Goal: Navigation & Orientation: Understand site structure

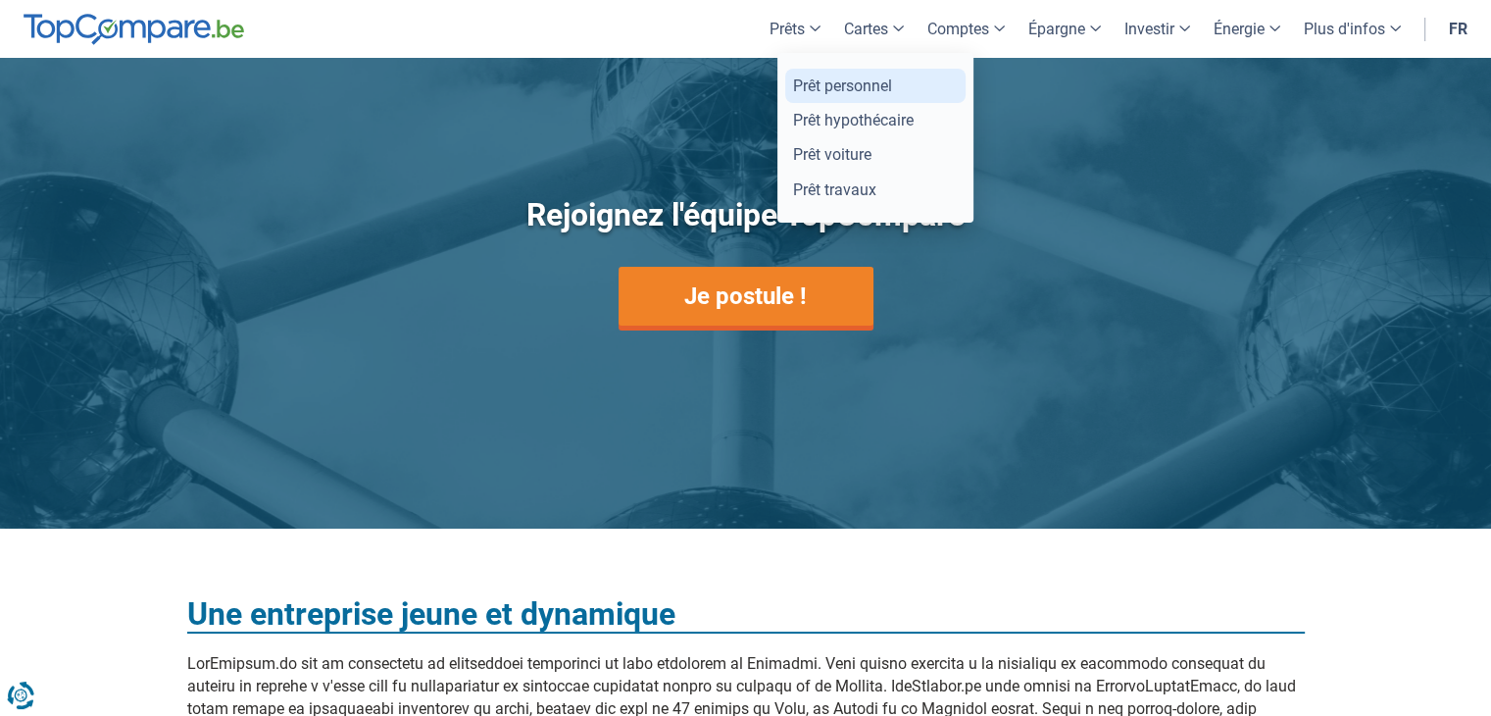
click at [898, 93] on link "Prêt personnel" at bounding box center [875, 86] width 180 height 34
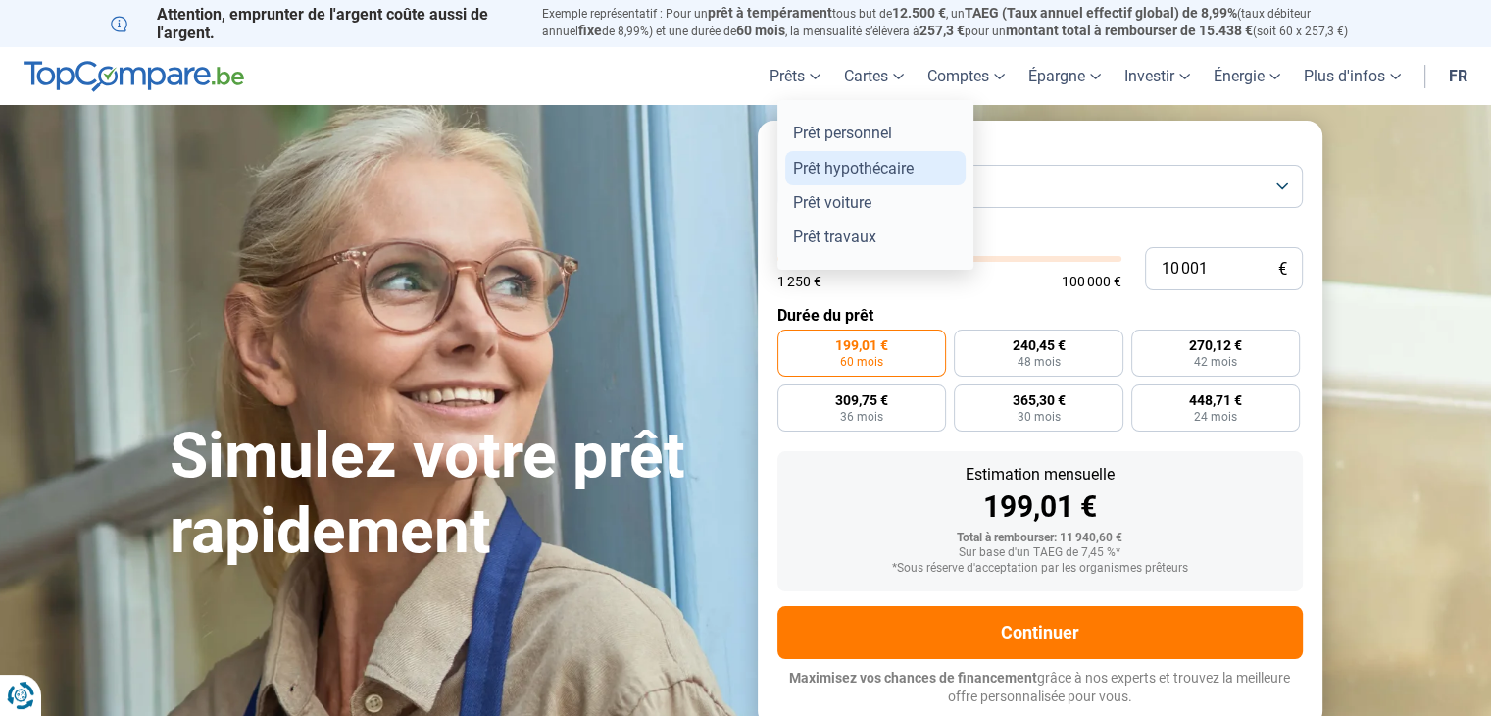
click at [824, 162] on link "Prêt hypothécaire" at bounding box center [875, 168] width 180 height 34
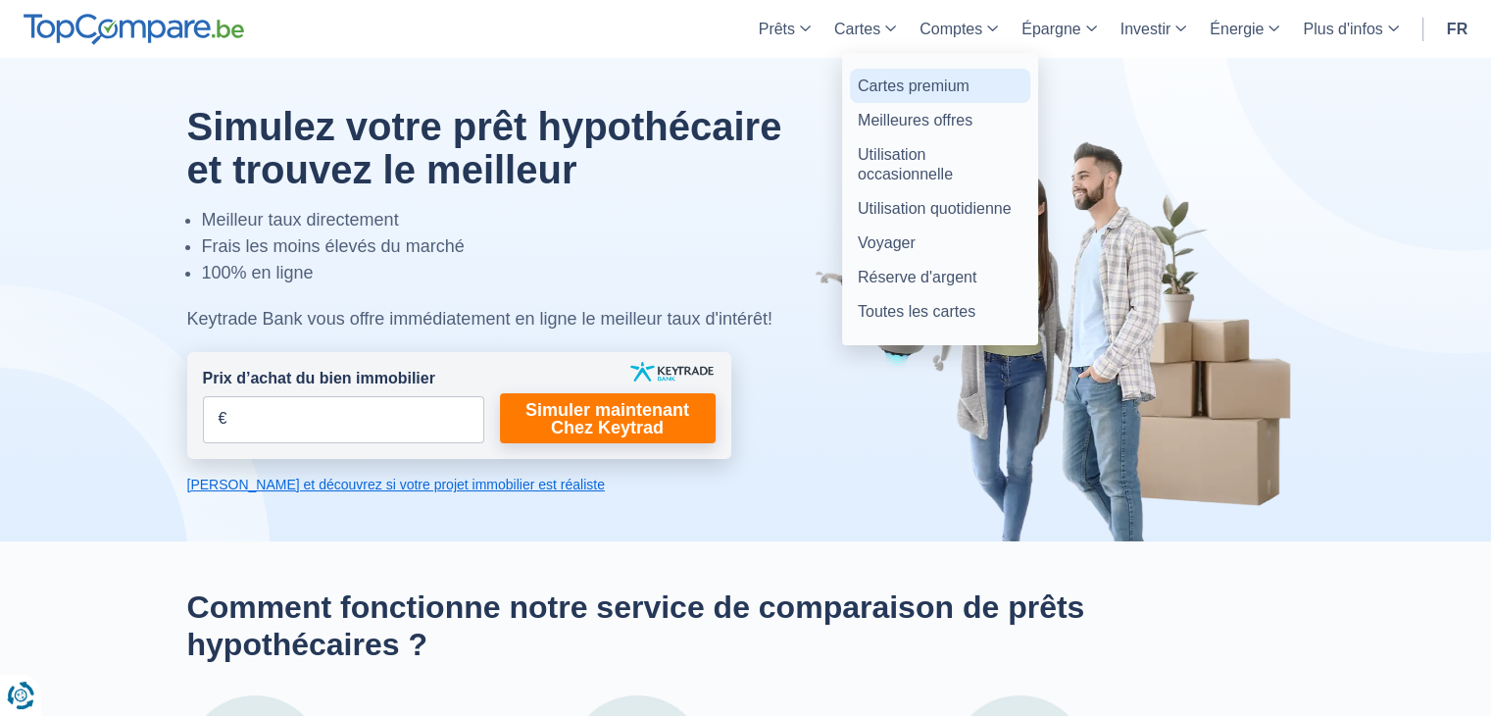
click at [925, 79] on link "Cartes premium" at bounding box center [940, 86] width 180 height 34
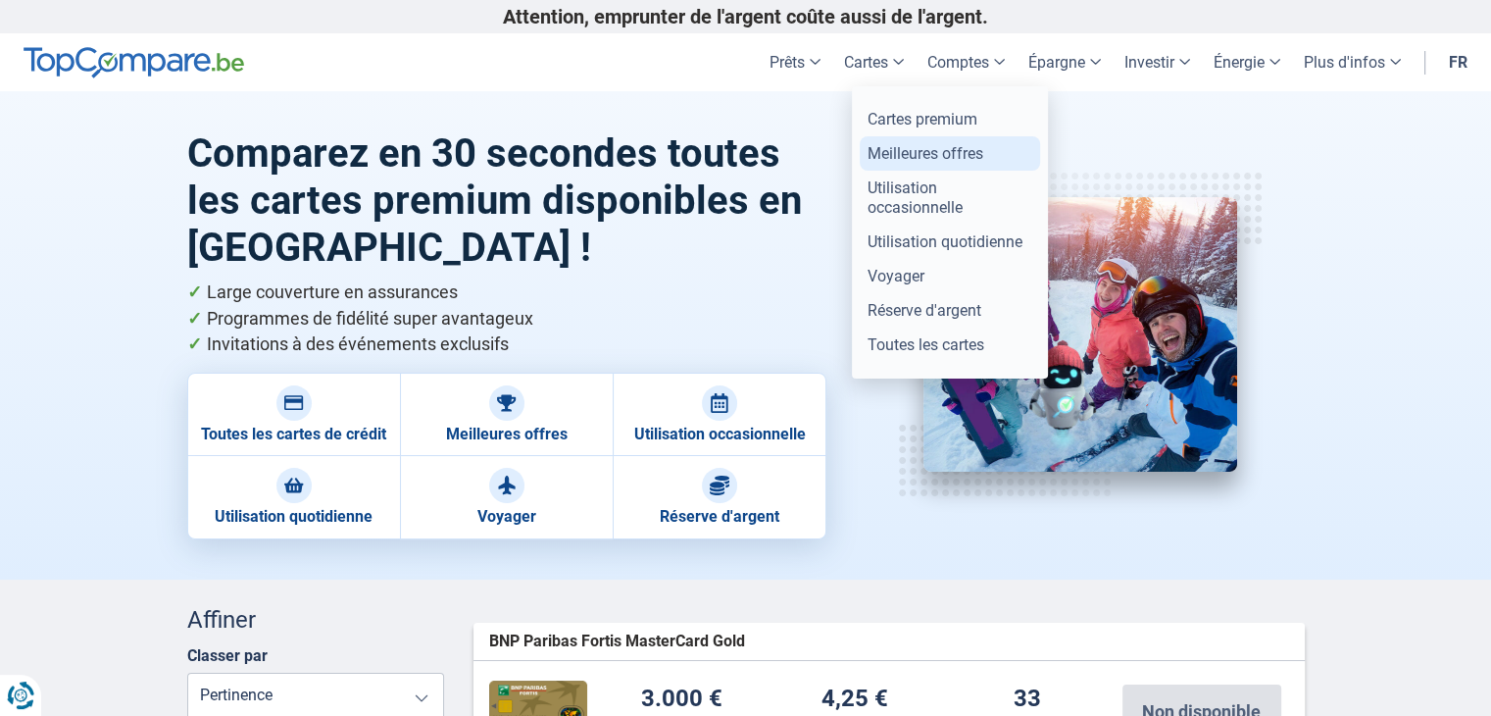
click at [924, 151] on link "Meilleures offres" at bounding box center [950, 153] width 180 height 34
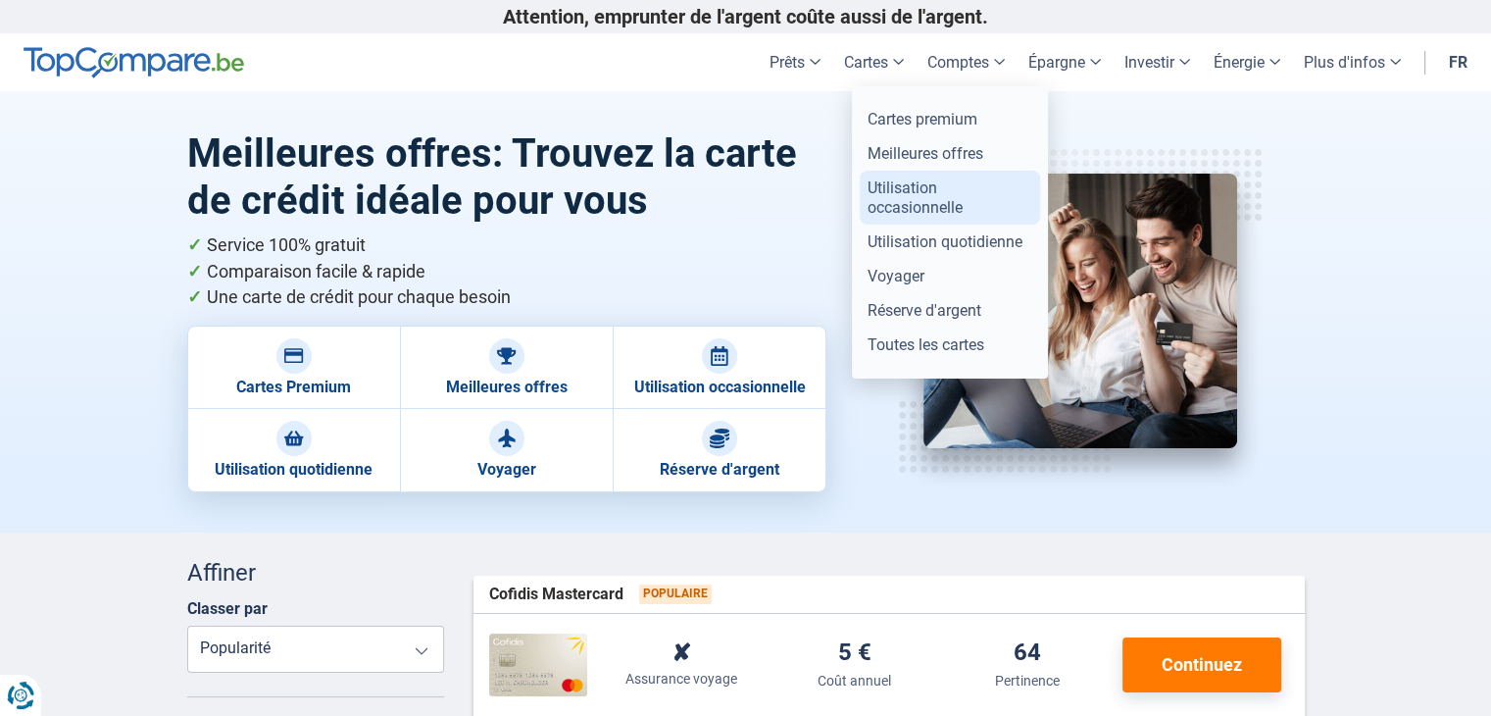
click at [903, 209] on link "Utilisation occasionnelle" at bounding box center [950, 197] width 180 height 53
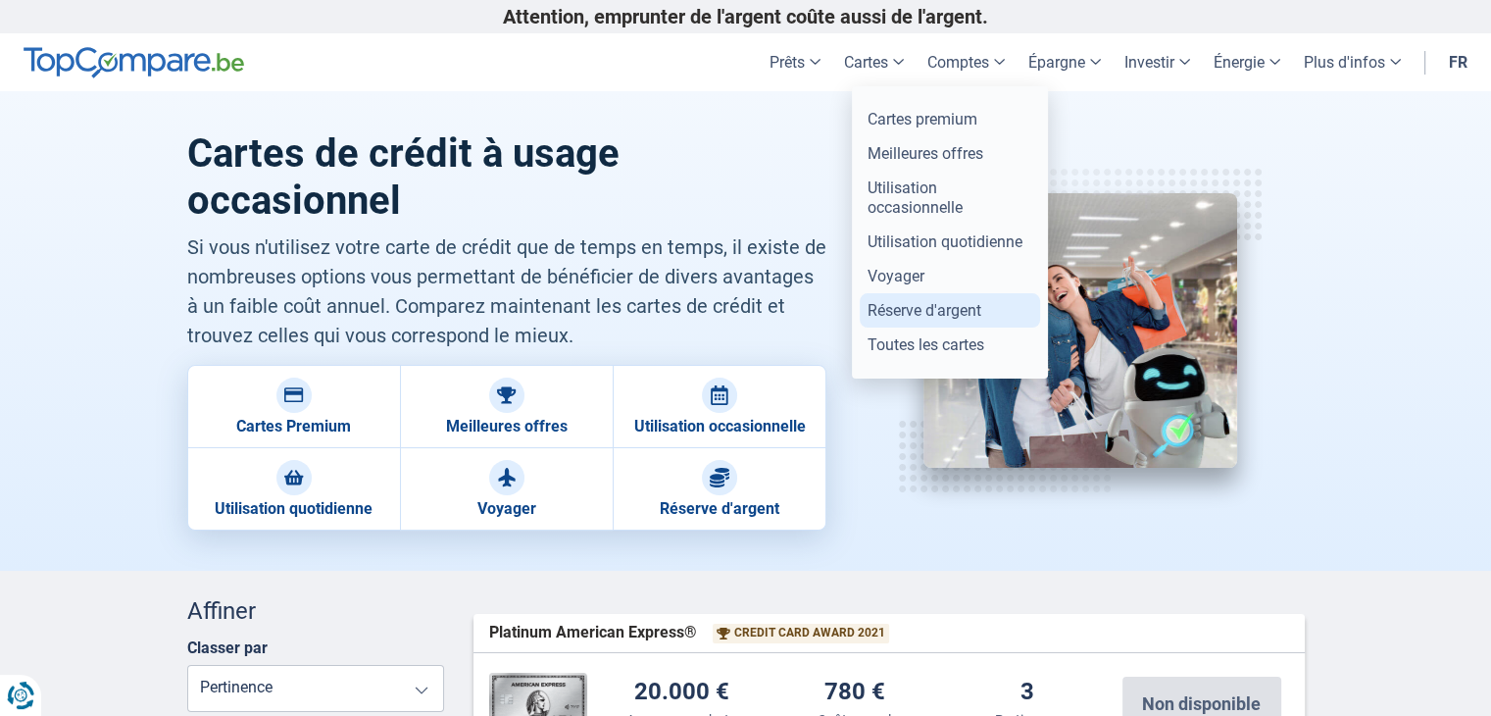
click at [920, 305] on link "Réserve d'argent" at bounding box center [950, 310] width 180 height 34
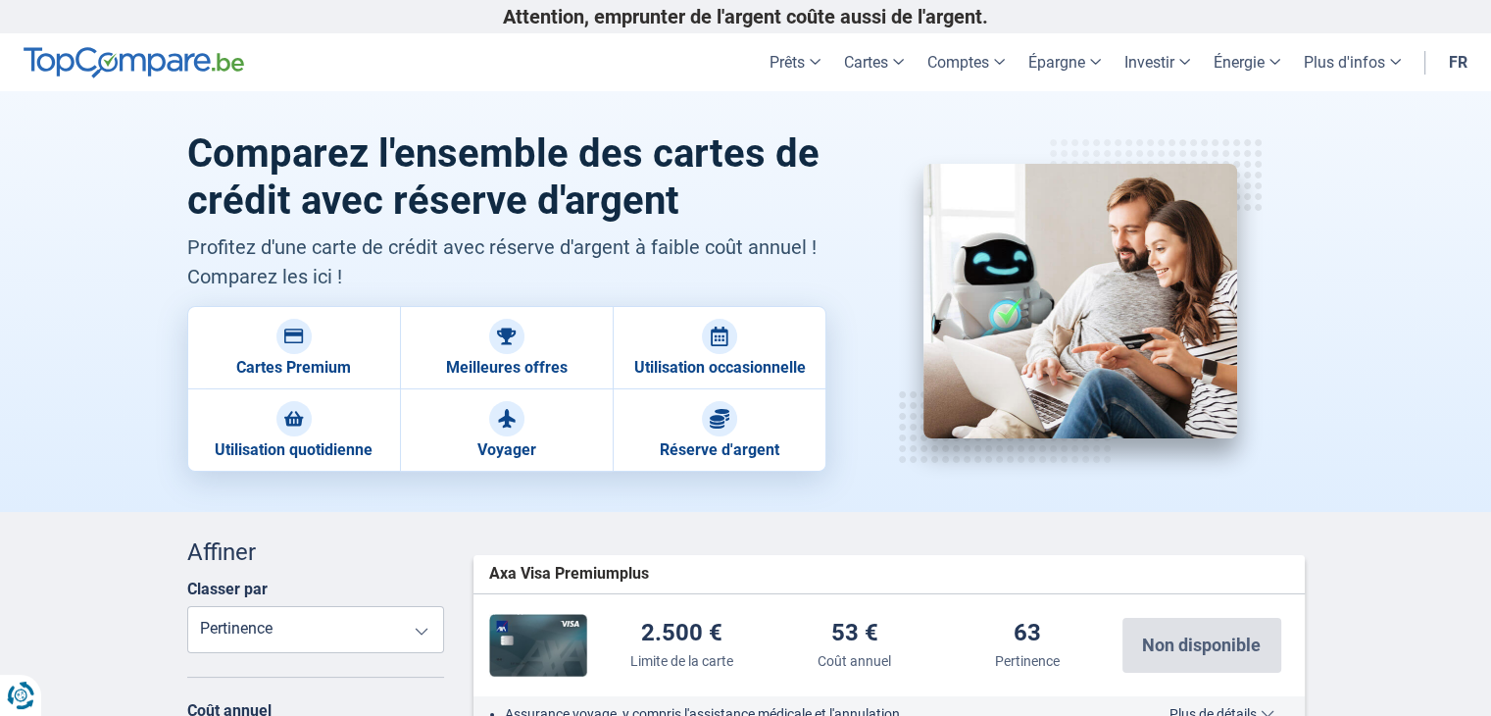
scroll to position [39, 0]
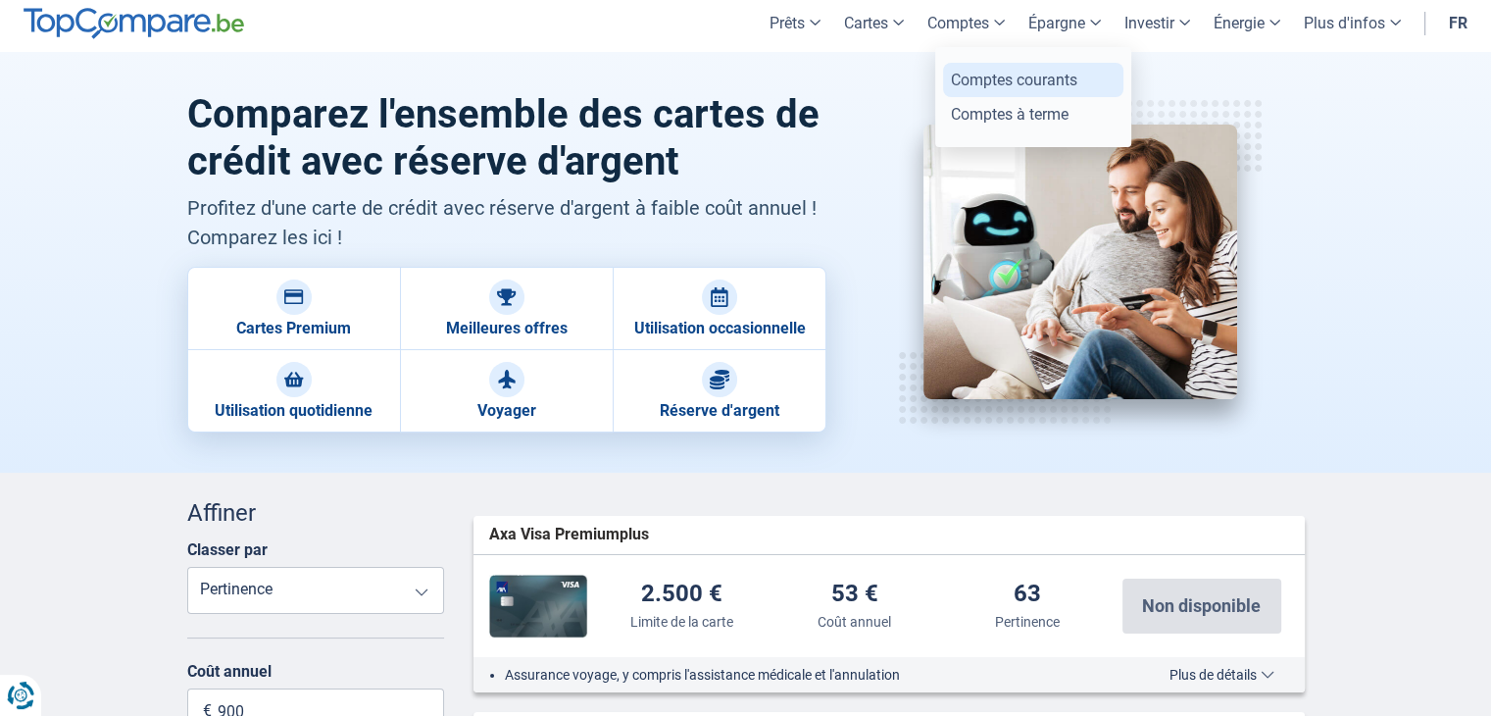
click at [990, 72] on link "Comptes courants" at bounding box center [1033, 80] width 180 height 34
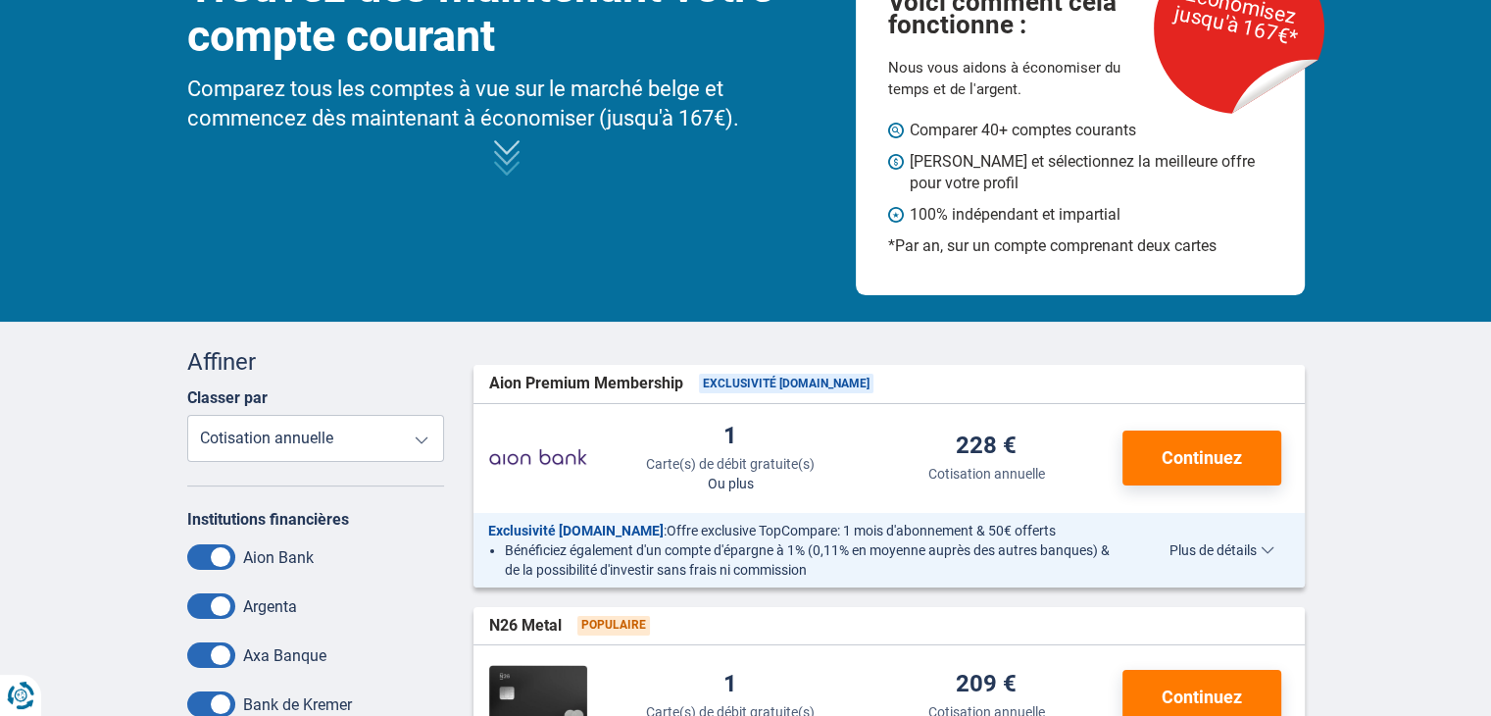
scroll to position [78, 0]
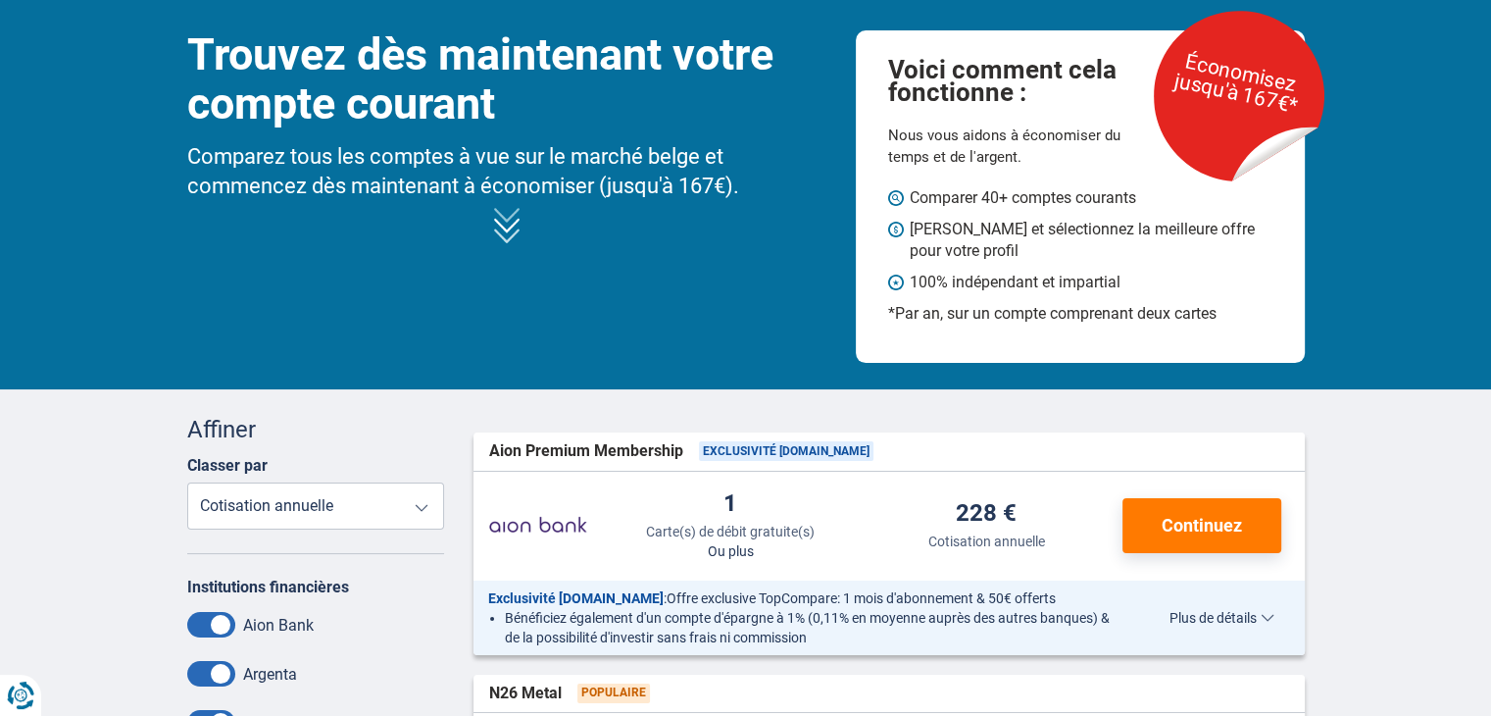
click at [669, 87] on h1 "Trouvez dès maintenant votre compte courant" at bounding box center [507, 79] width 640 height 98
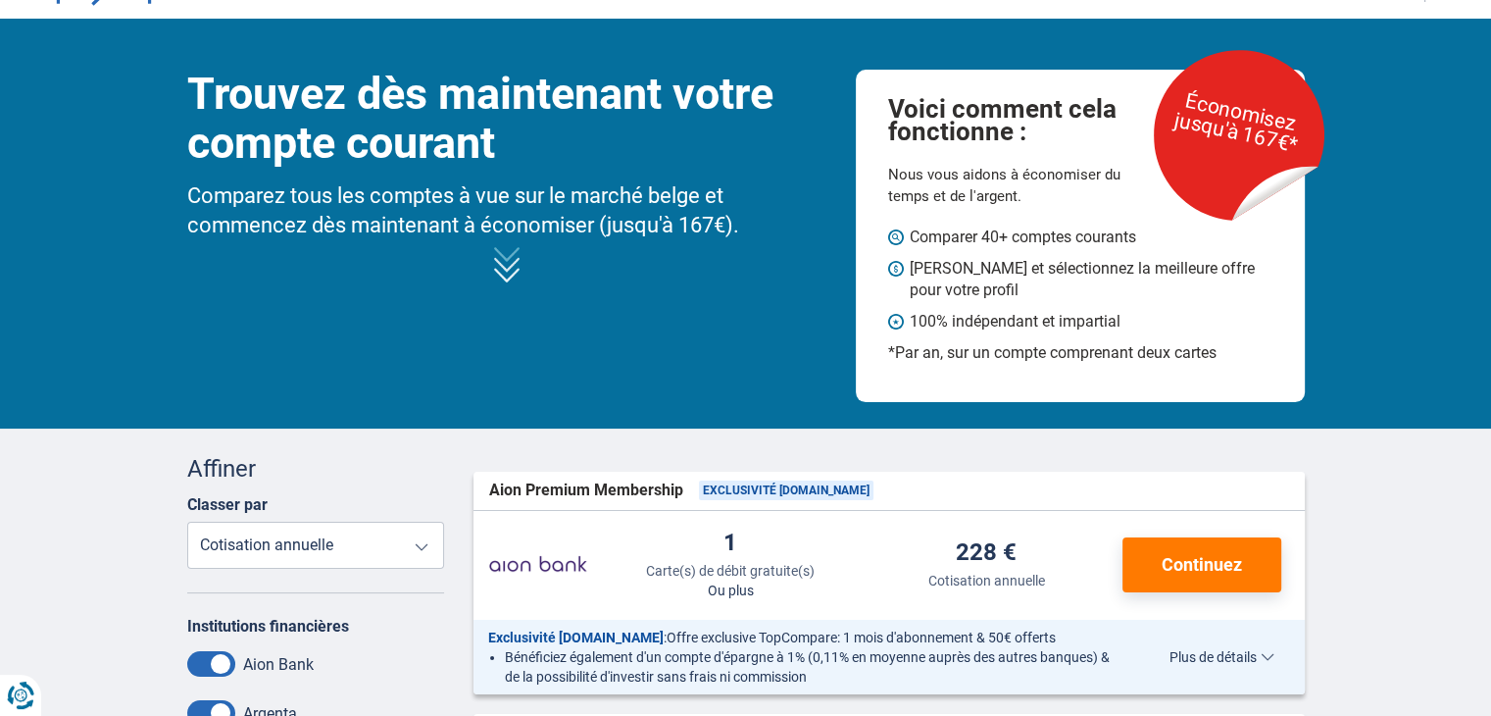
scroll to position [0, 0]
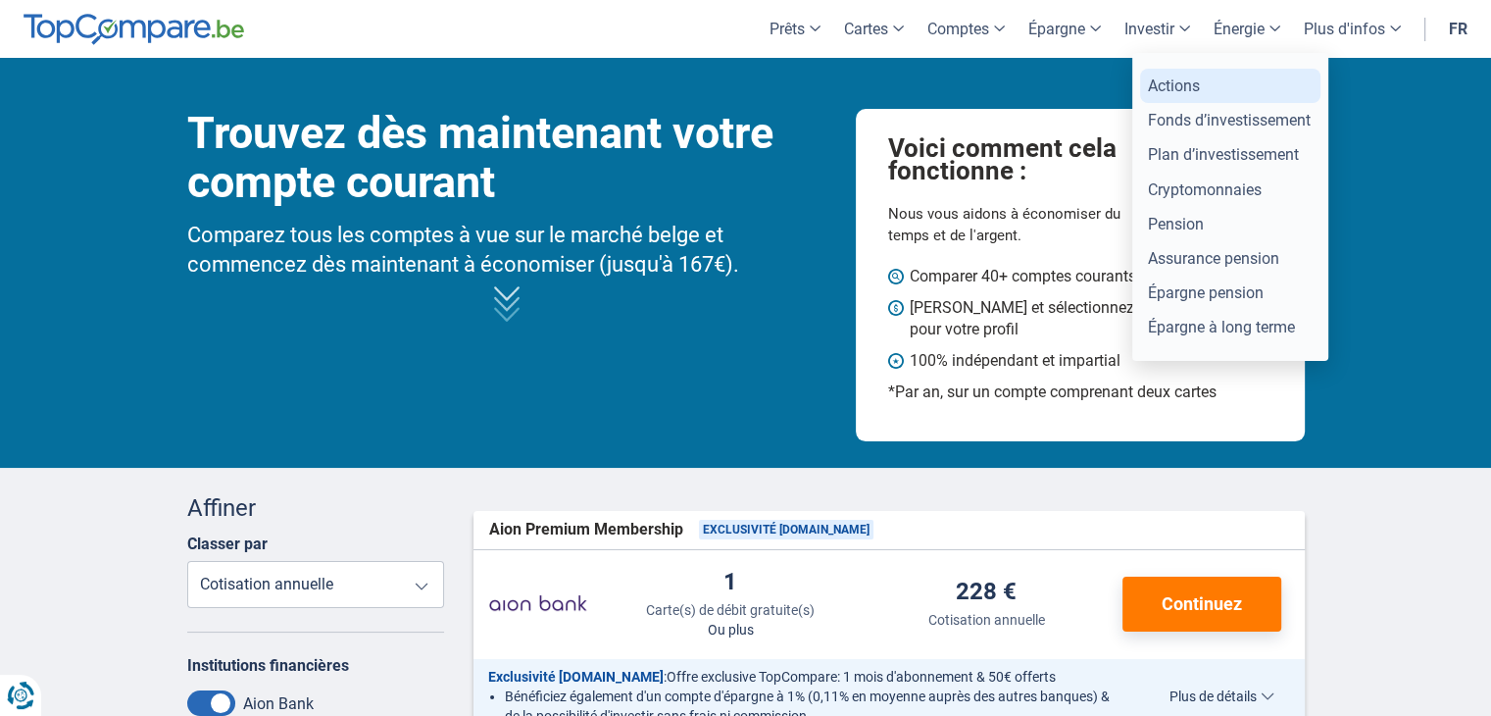
click at [1173, 98] on link "Actions" at bounding box center [1230, 86] width 180 height 34
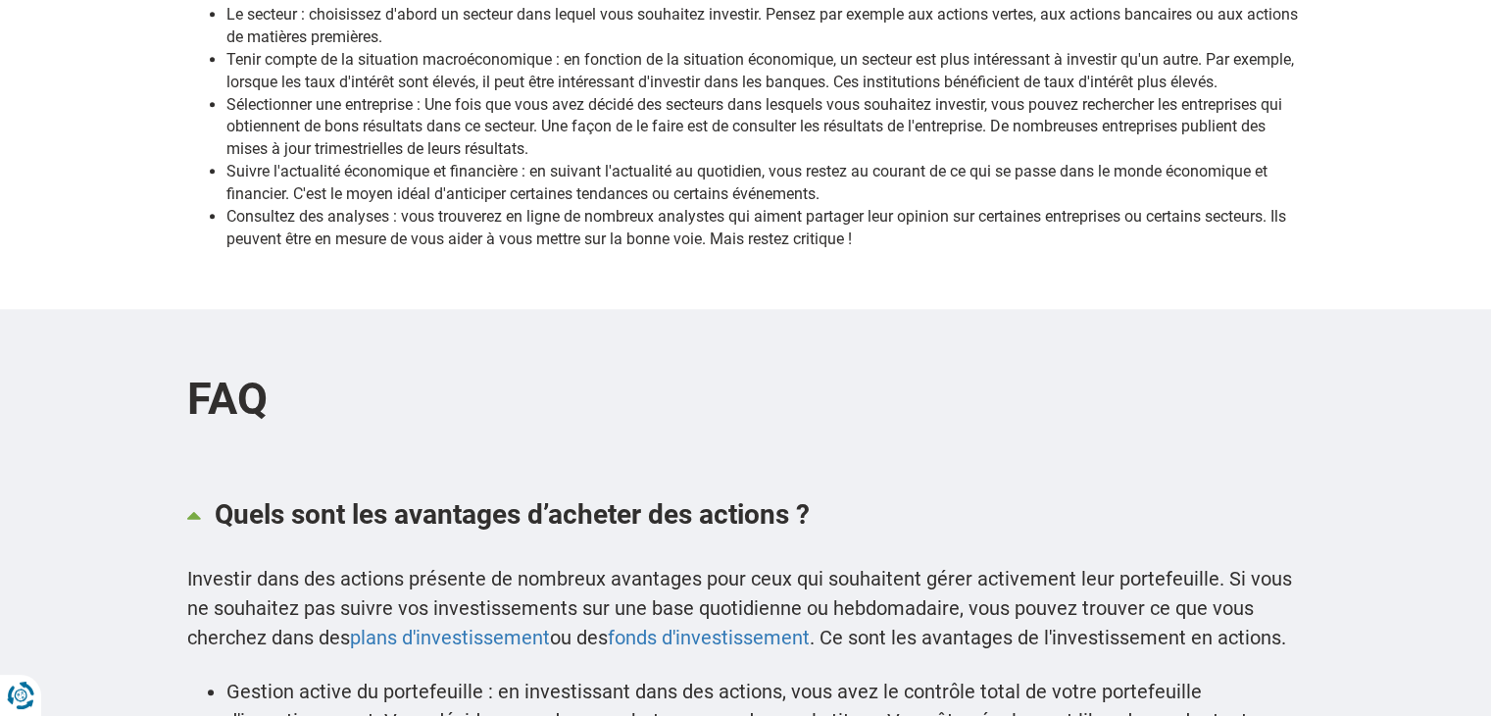
scroll to position [1569, 0]
